Goal: Transaction & Acquisition: Book appointment/travel/reservation

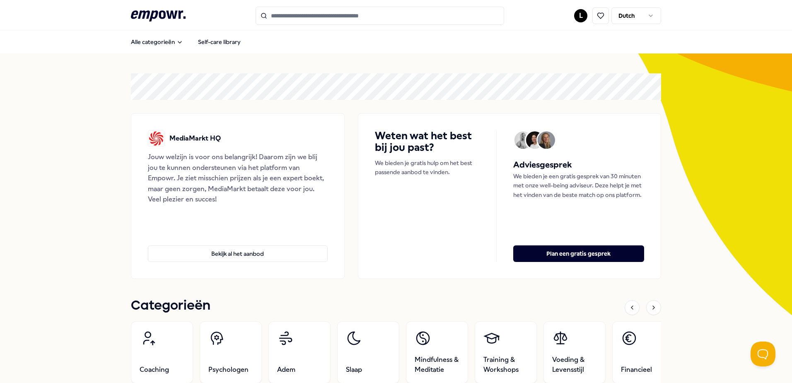
click at [579, 16] on html ".empowr-logo_svg__cls-1{fill:#03032f} L Dutch Alle categorieën Self-care librar…" at bounding box center [396, 191] width 792 height 383
click at [563, 72] on div "Boekingen" at bounding box center [578, 67] width 82 height 24
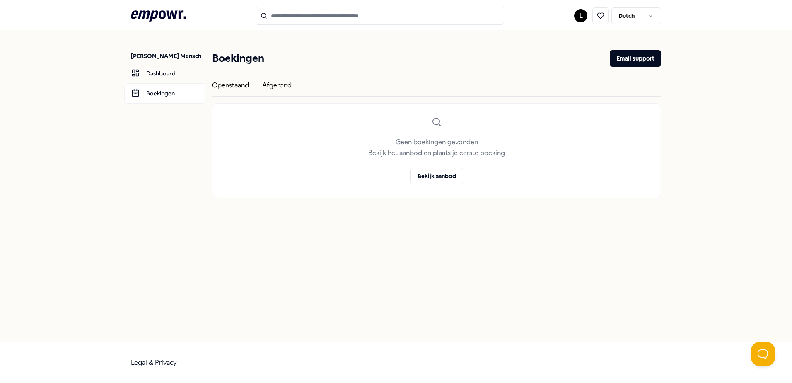
click at [283, 87] on div "Afgerond" at bounding box center [276, 88] width 29 height 16
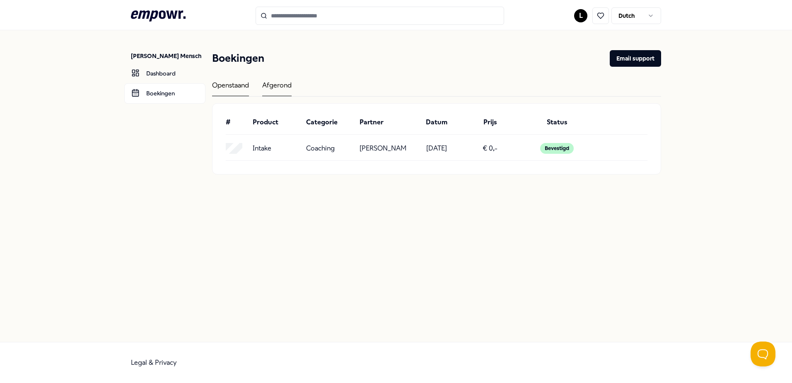
click at [239, 85] on div "Openstaand" at bounding box center [230, 88] width 37 height 16
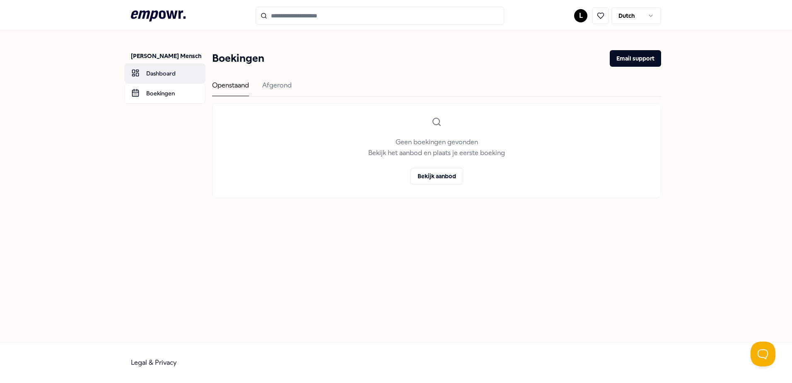
click at [152, 73] on link "Dashboard" at bounding box center [164, 73] width 81 height 20
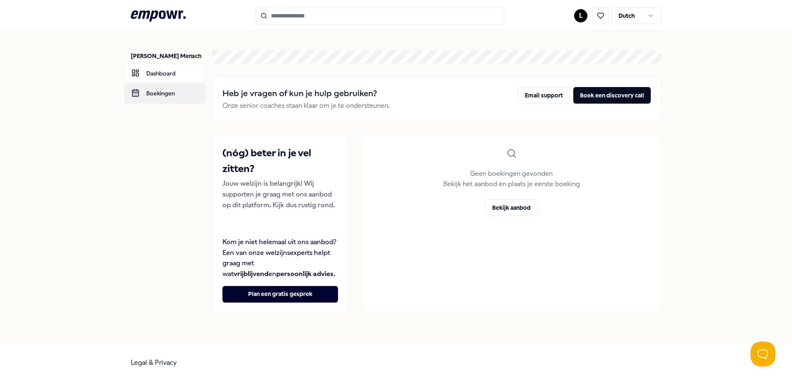
click at [146, 97] on link "Boekingen" at bounding box center [164, 93] width 81 height 20
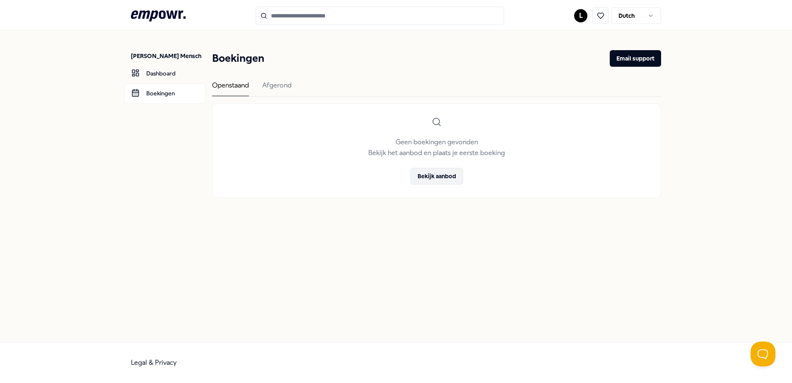
click at [440, 178] on button "Bekijk aanbod" at bounding box center [437, 176] width 53 height 17
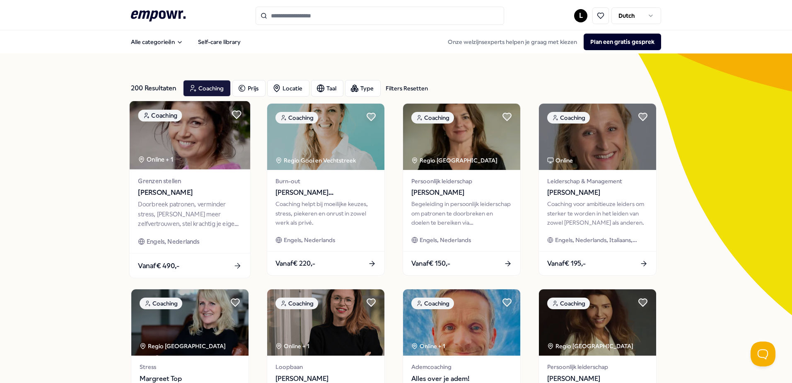
click at [184, 206] on div "Doorbreek patronen, verminder stress, [PERSON_NAME] meer zelfvertrouwen, stel k…" at bounding box center [190, 214] width 104 height 29
